Goal: Task Accomplishment & Management: Manage account settings

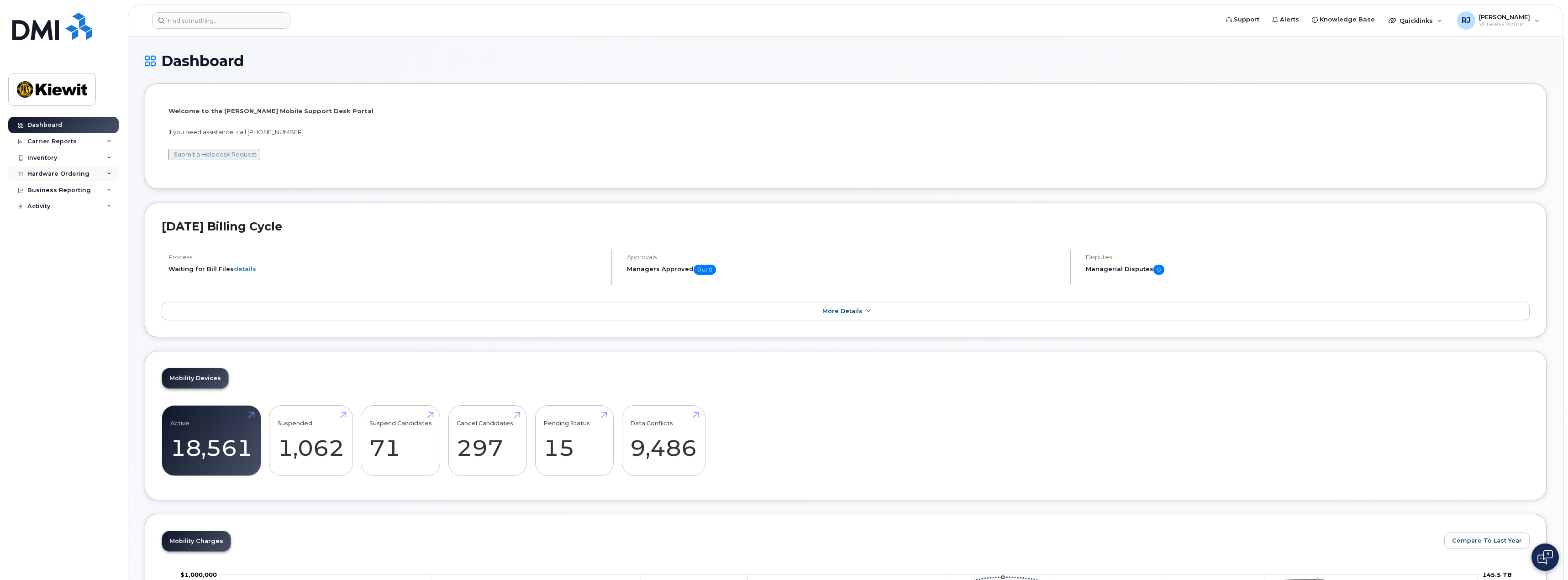
click at [59, 174] on div "Hardware Ordering" at bounding box center [59, 174] width 62 height 7
click at [48, 190] on div "Overview" at bounding box center [46, 191] width 29 height 8
click at [192, 20] on input at bounding box center [222, 20] width 138 height 16
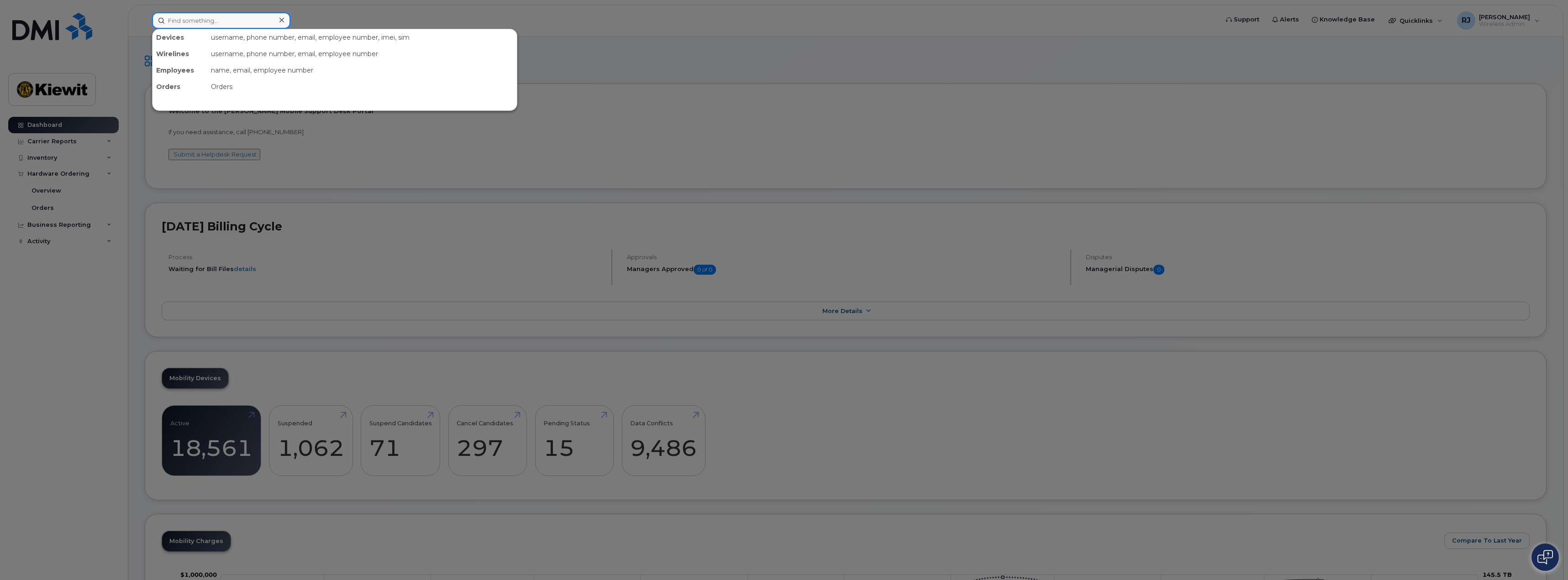
paste input "Tanner Sartor?"
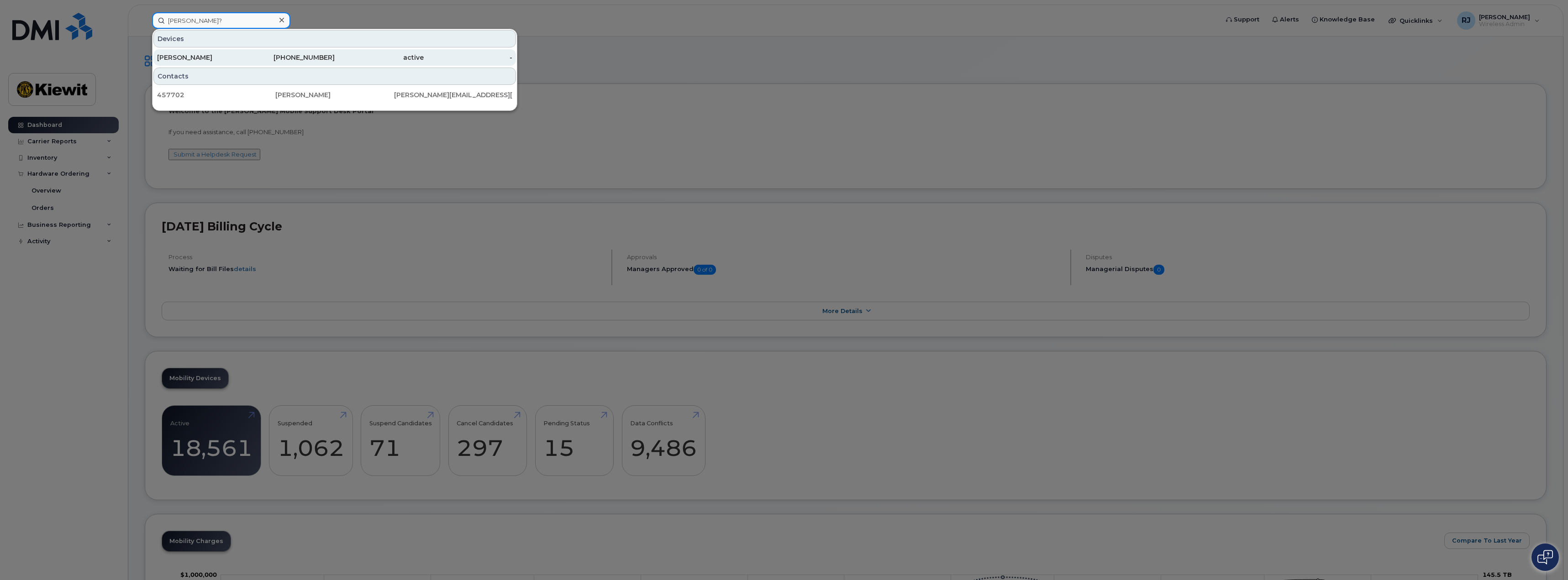
type input "Tanner Sartor?"
click at [303, 57] on div "480-353-0485" at bounding box center [290, 57] width 89 height 9
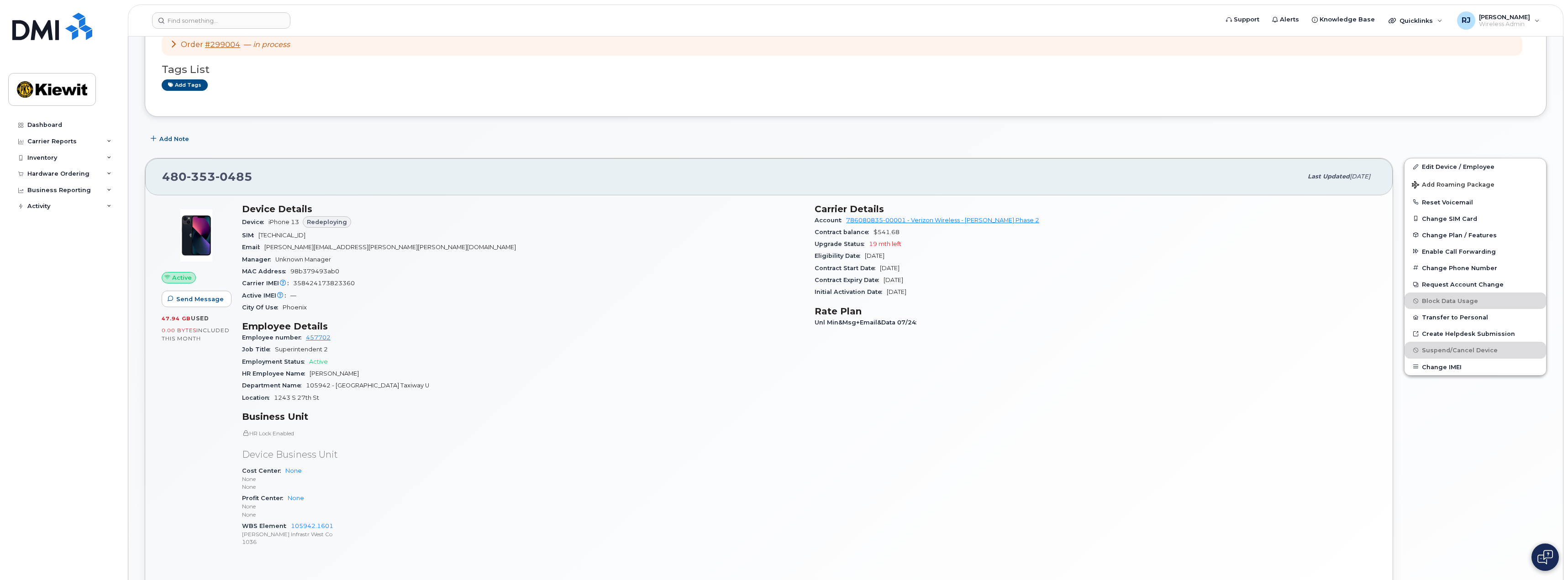
scroll to position [18, 0]
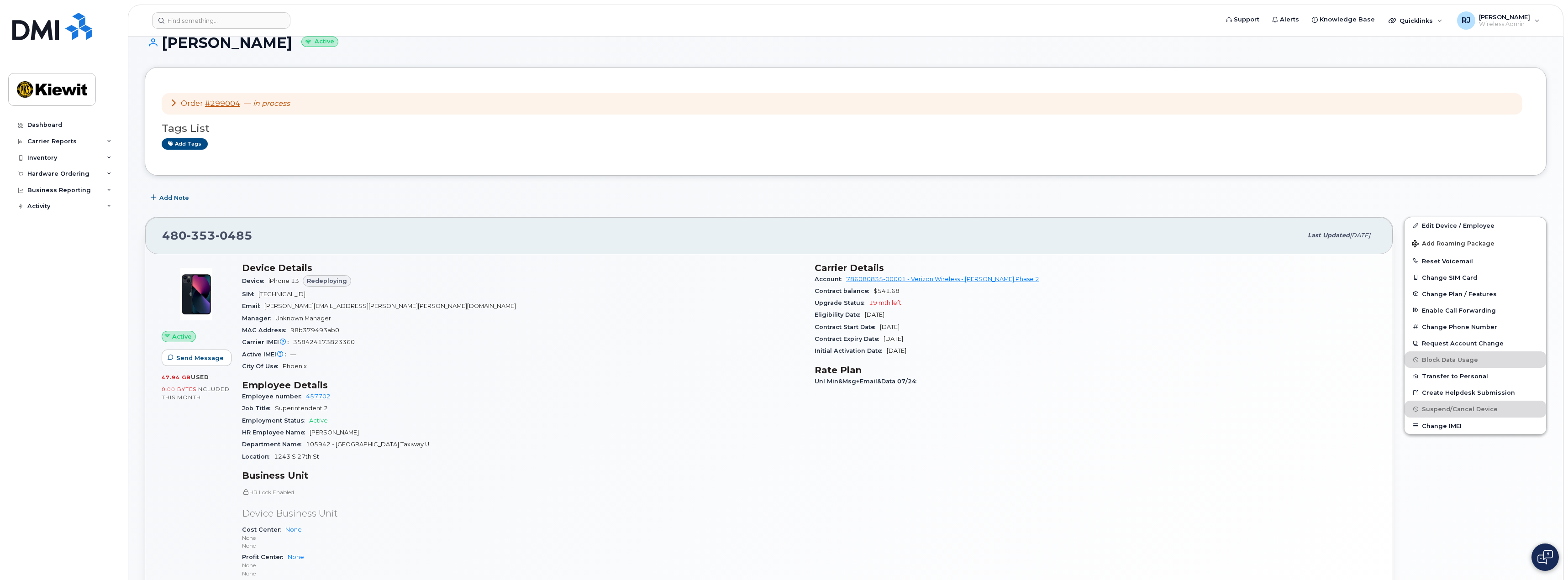
click at [336, 284] on span "Redeploying" at bounding box center [327, 281] width 40 height 9
click at [219, 103] on link "#299004" at bounding box center [222, 103] width 35 height 9
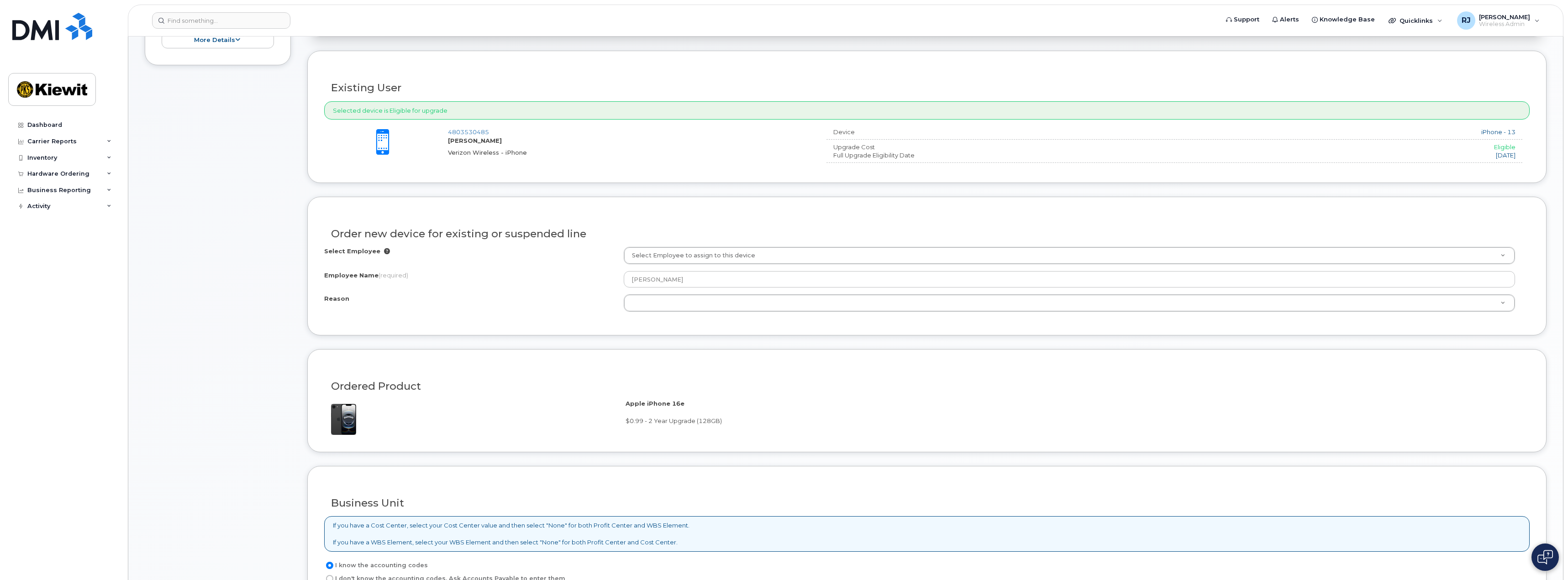
scroll to position [274, 0]
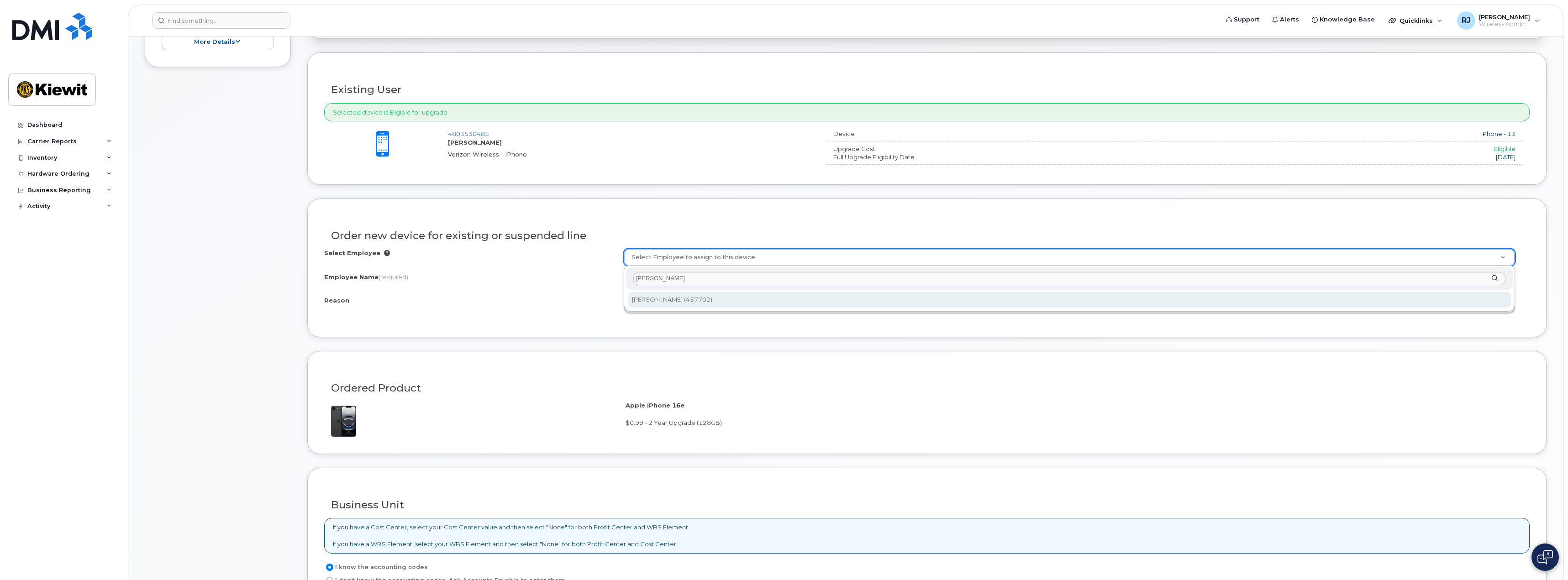
type input "tanner sartor"
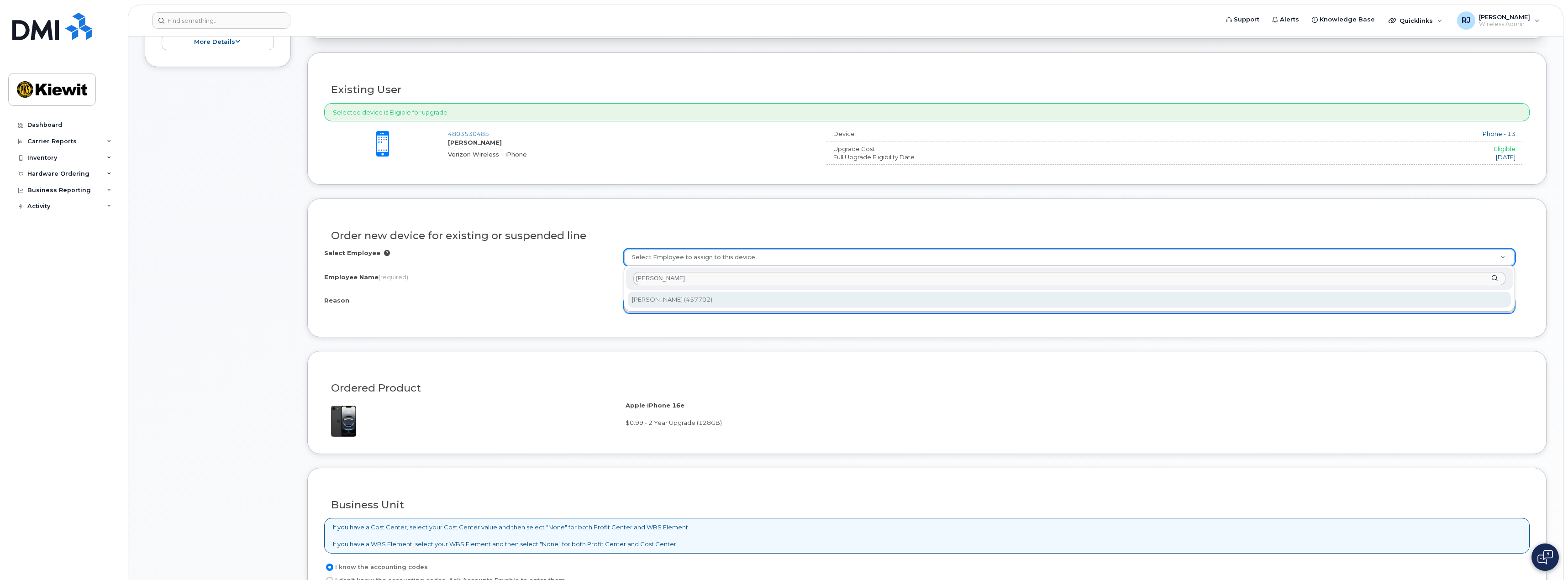
type input "2157993"
type input "Tanner Sartor"
select select
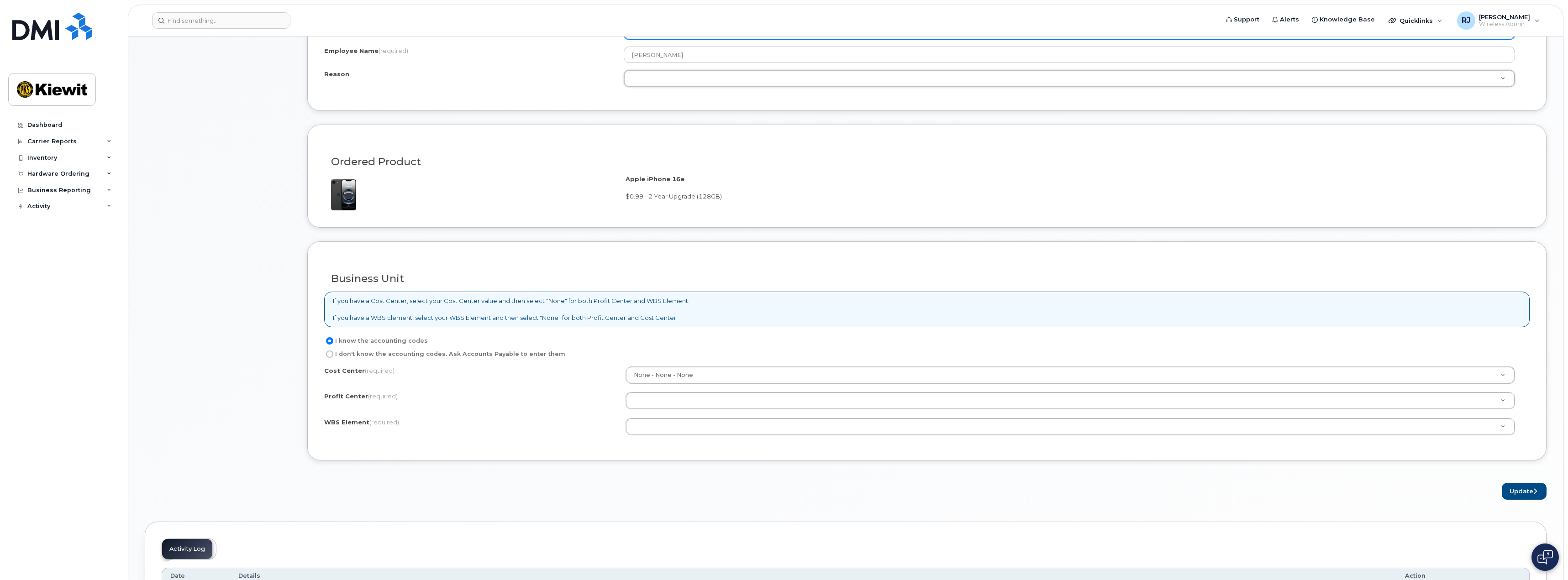
scroll to position [503, 0]
click at [329, 354] on input "I don't know the accounting codes. Ask Accounts Payable to enter them" at bounding box center [329, 352] width 7 height 7
radio input "true"
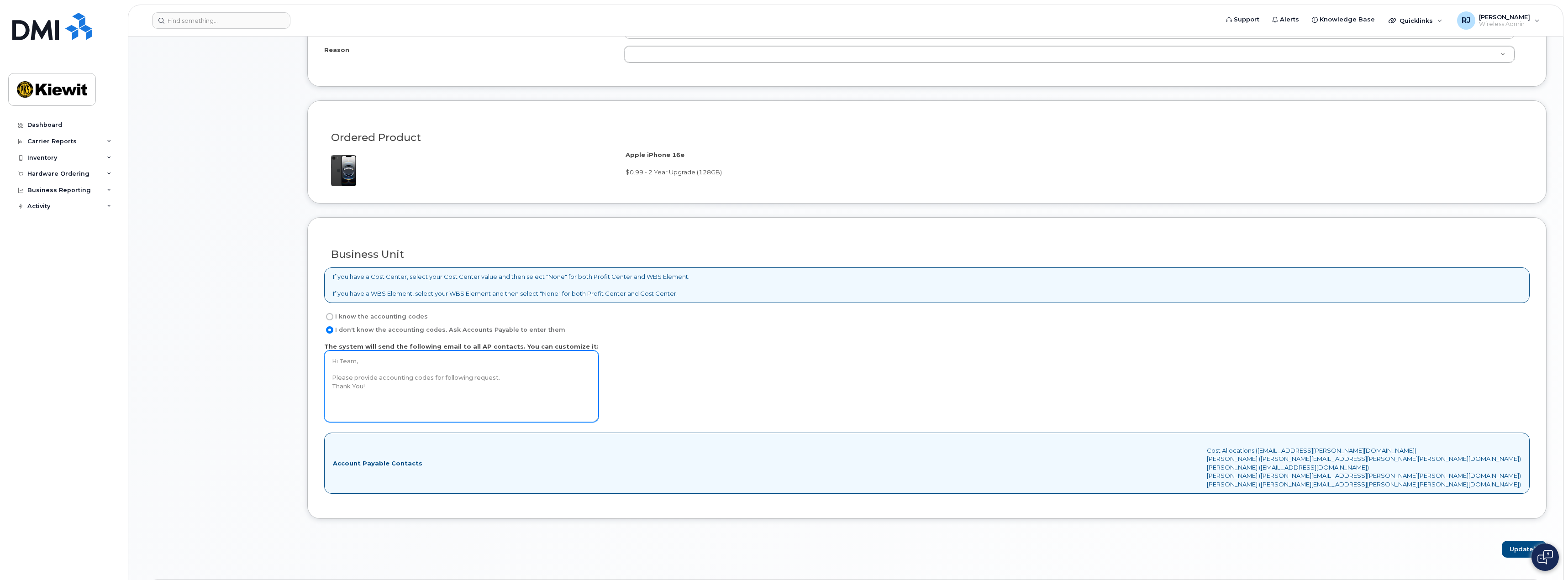
scroll to position [685, 0]
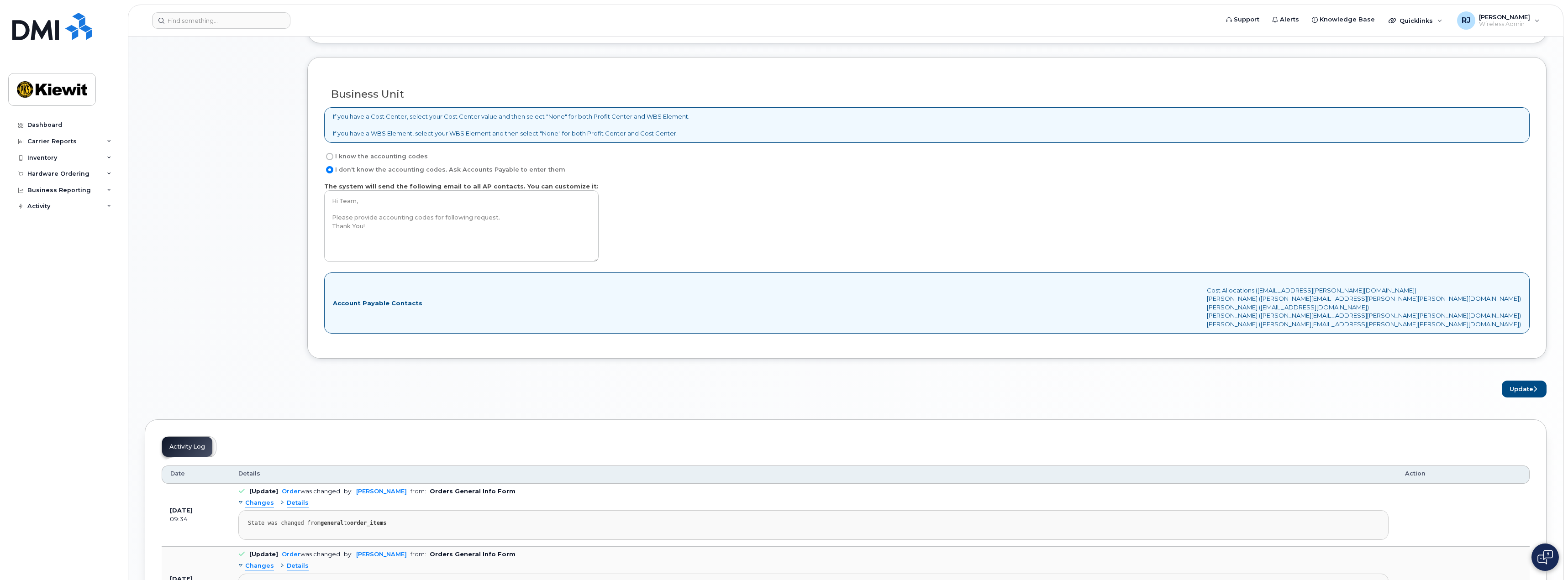
click at [327, 156] on input "I know the accounting codes" at bounding box center [329, 156] width 7 height 7
radio input "true"
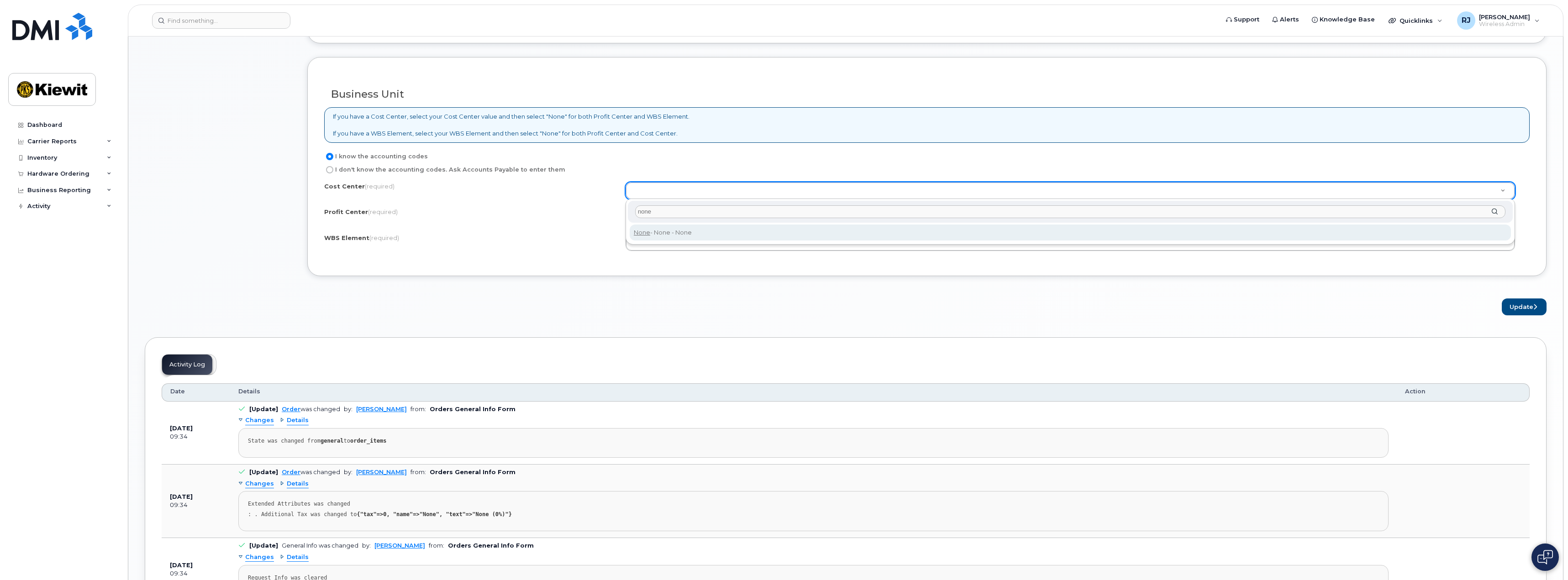
type input "none"
type input "None"
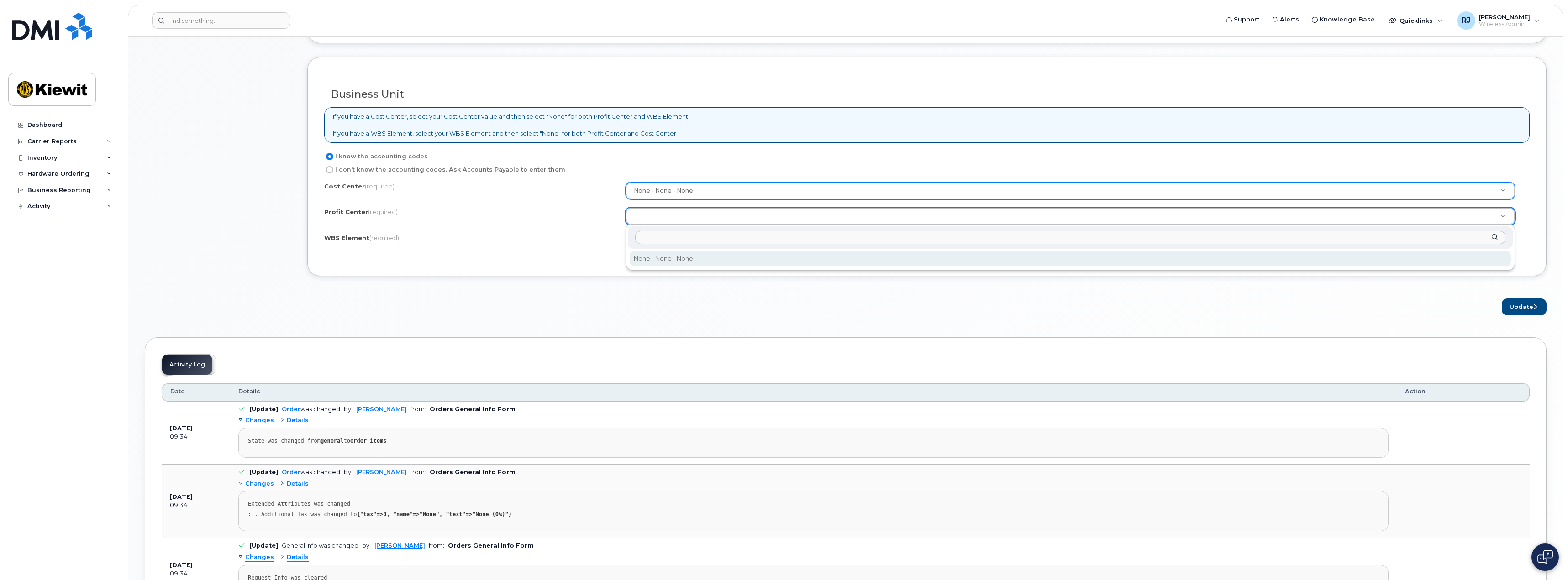
select select "None"
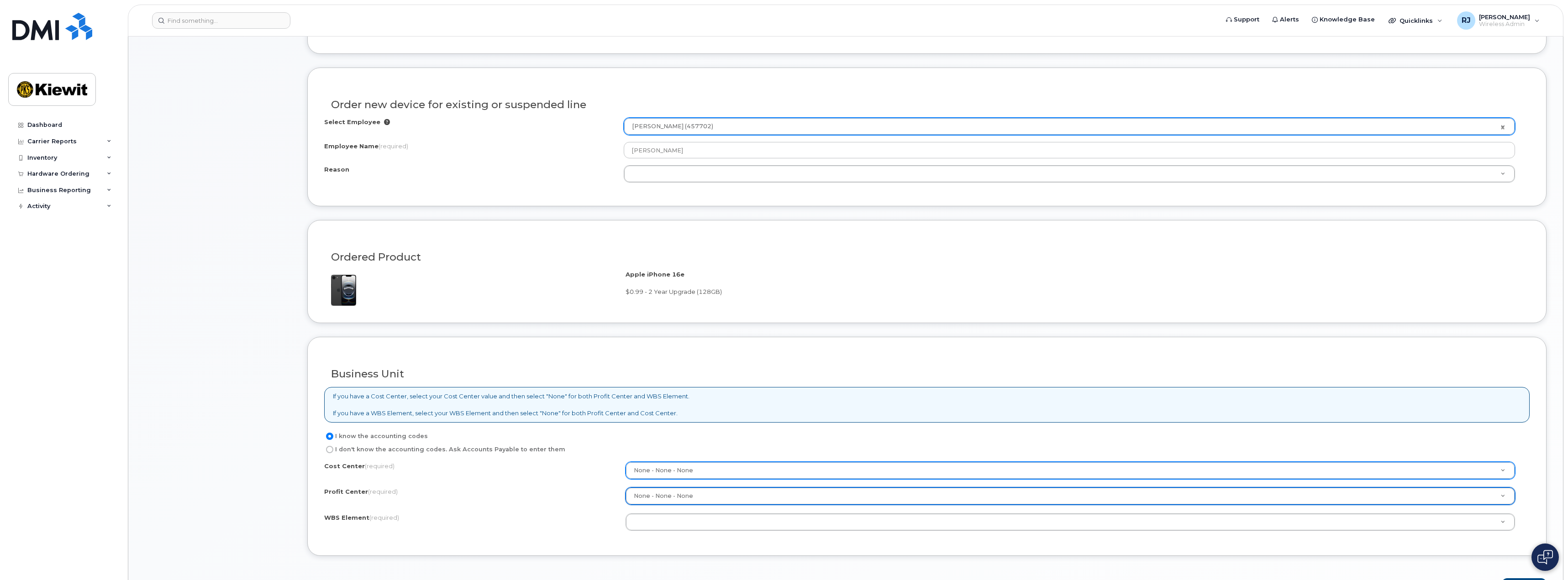
scroll to position [542, 0]
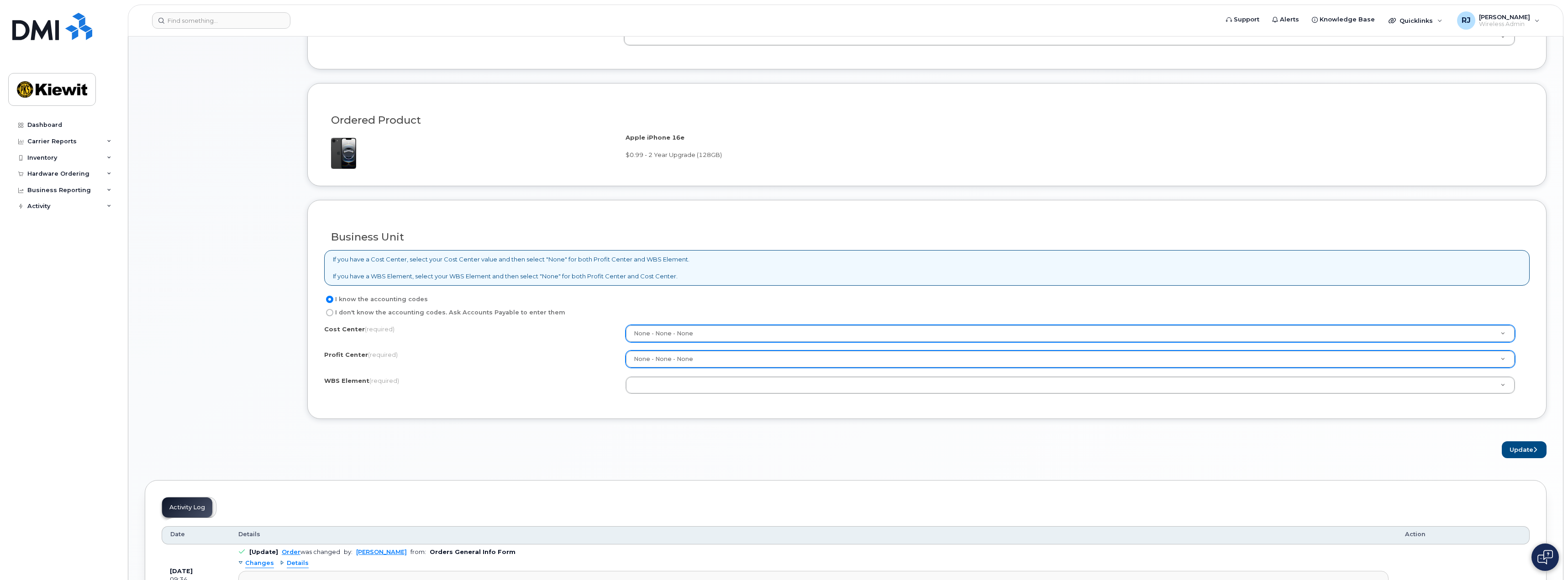
click at [411, 467] on div "× Share This Order If you want to allow others to create or edit orders, share …" at bounding box center [845, 221] width 1402 height 1359
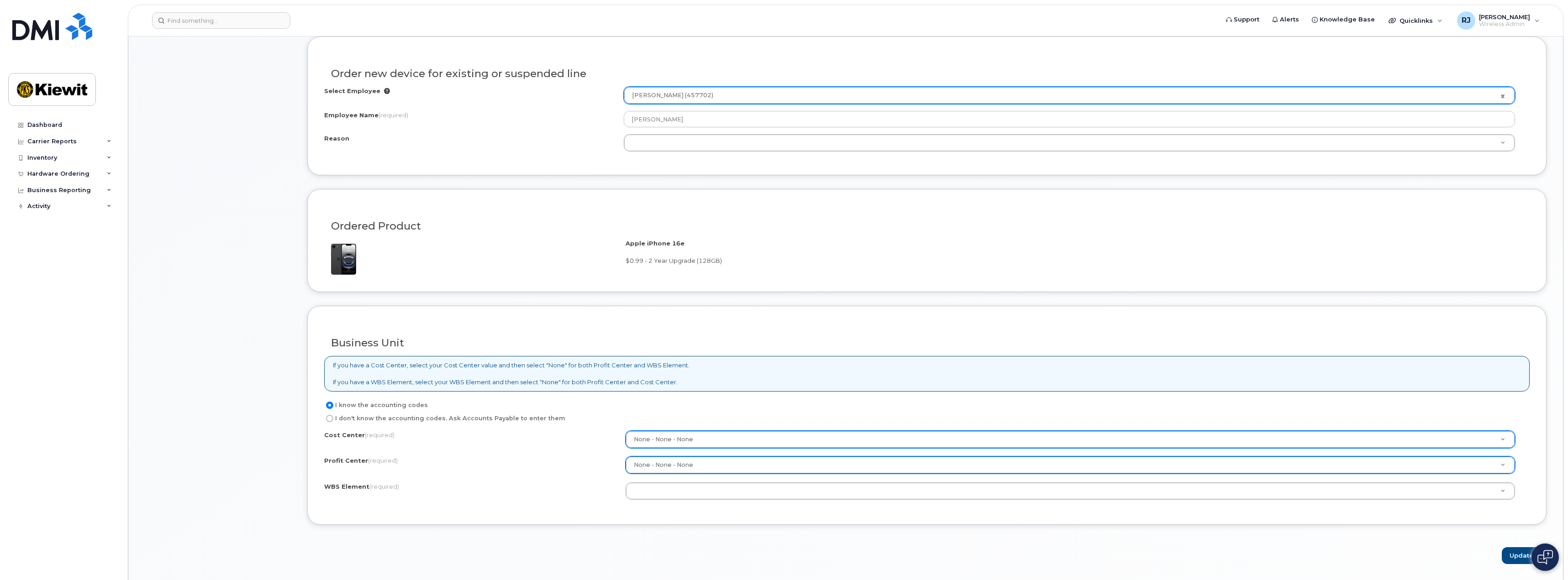
scroll to position [314, 0]
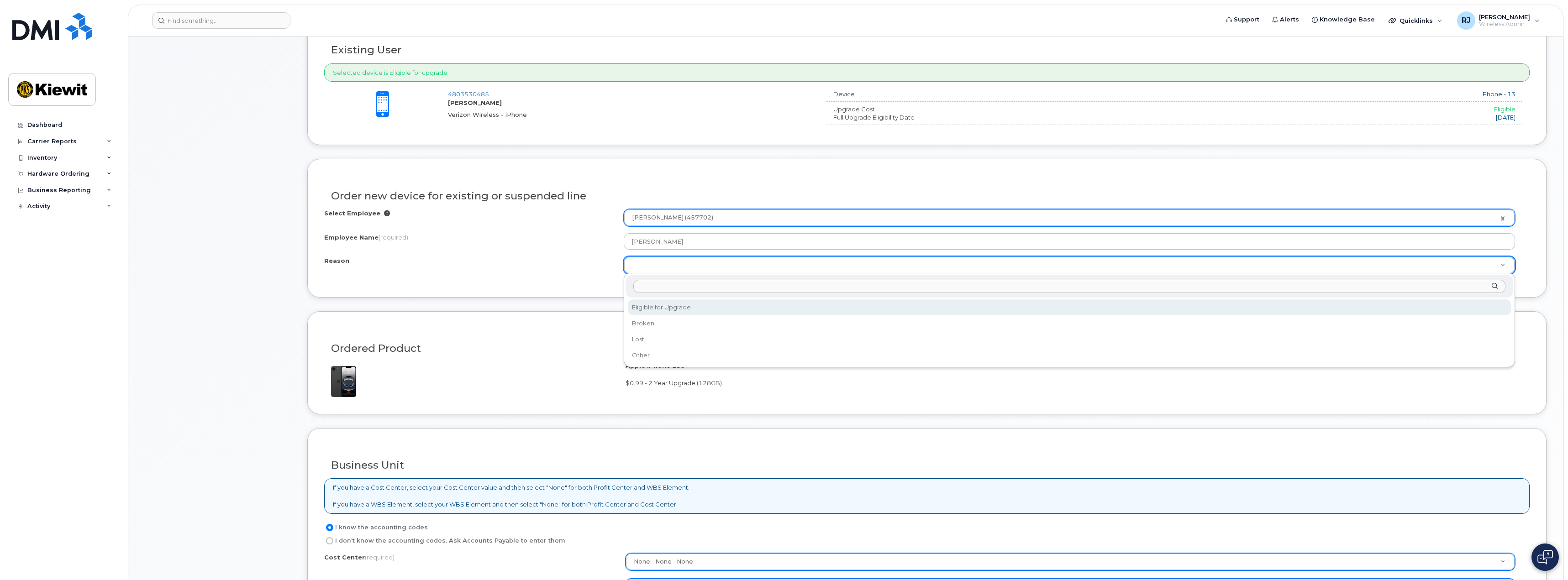
select select "eligible_for_upgrade"
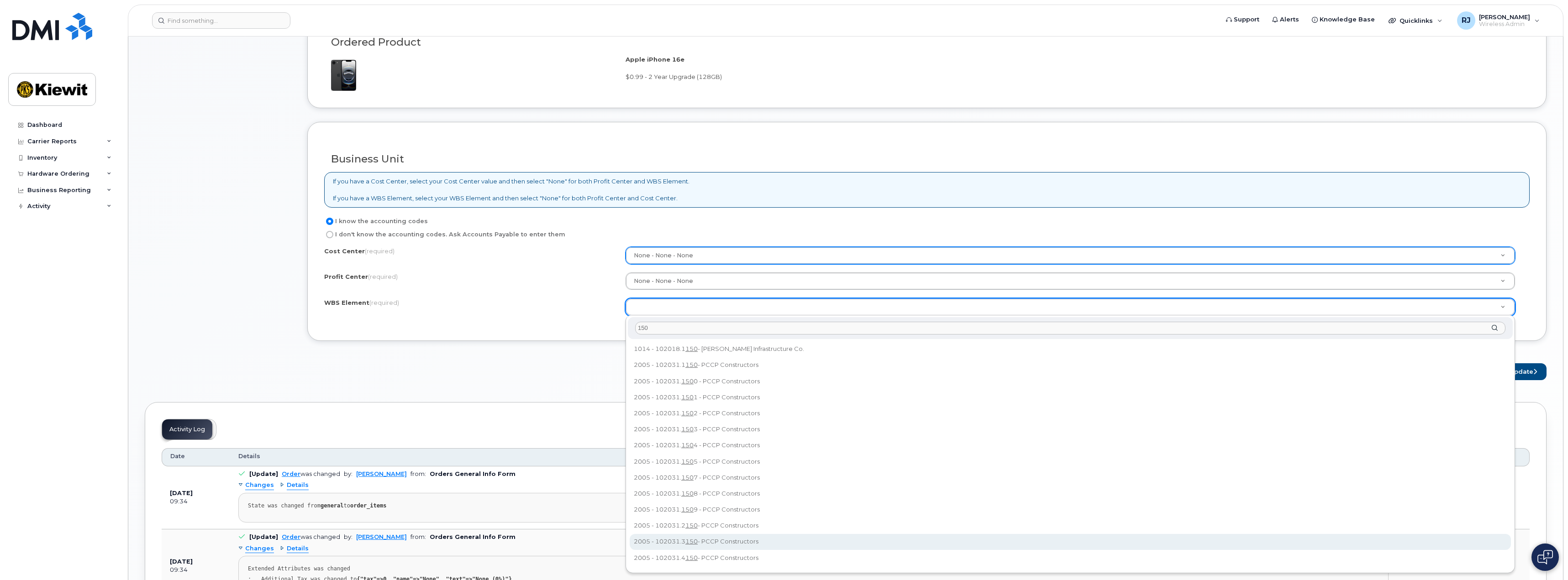
scroll to position [587, 0]
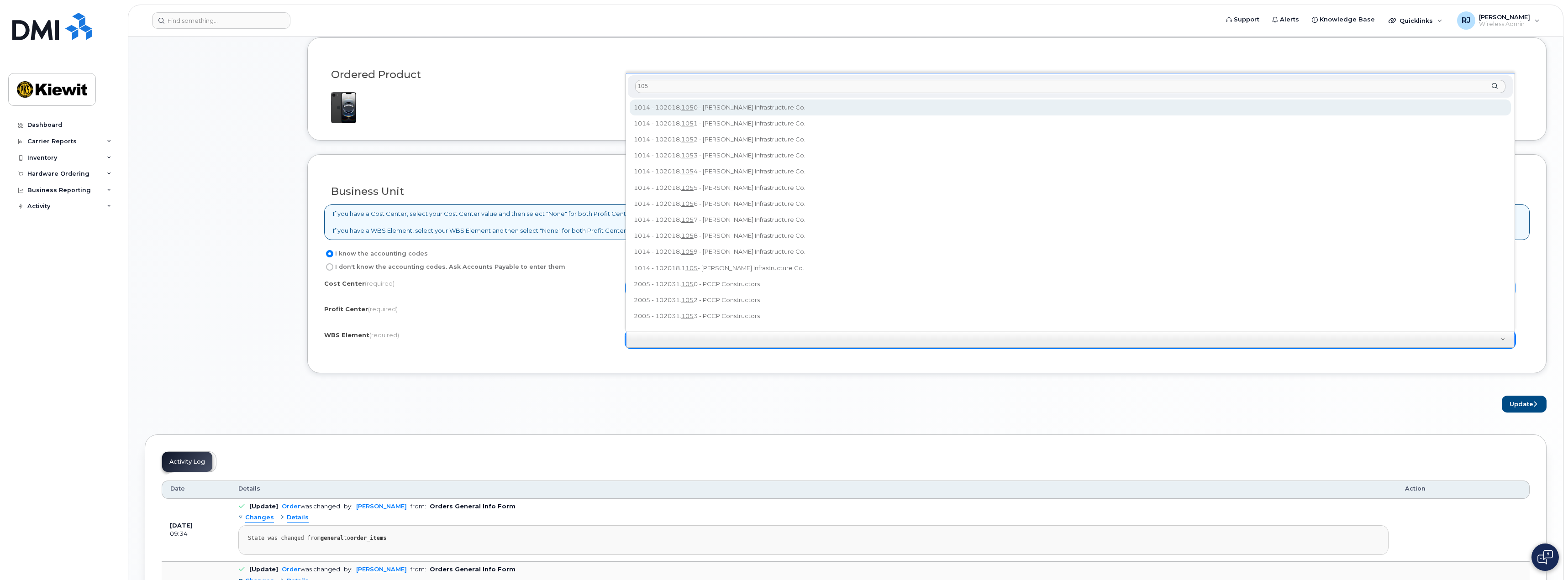
type input "105"
